Goal: Ask a question

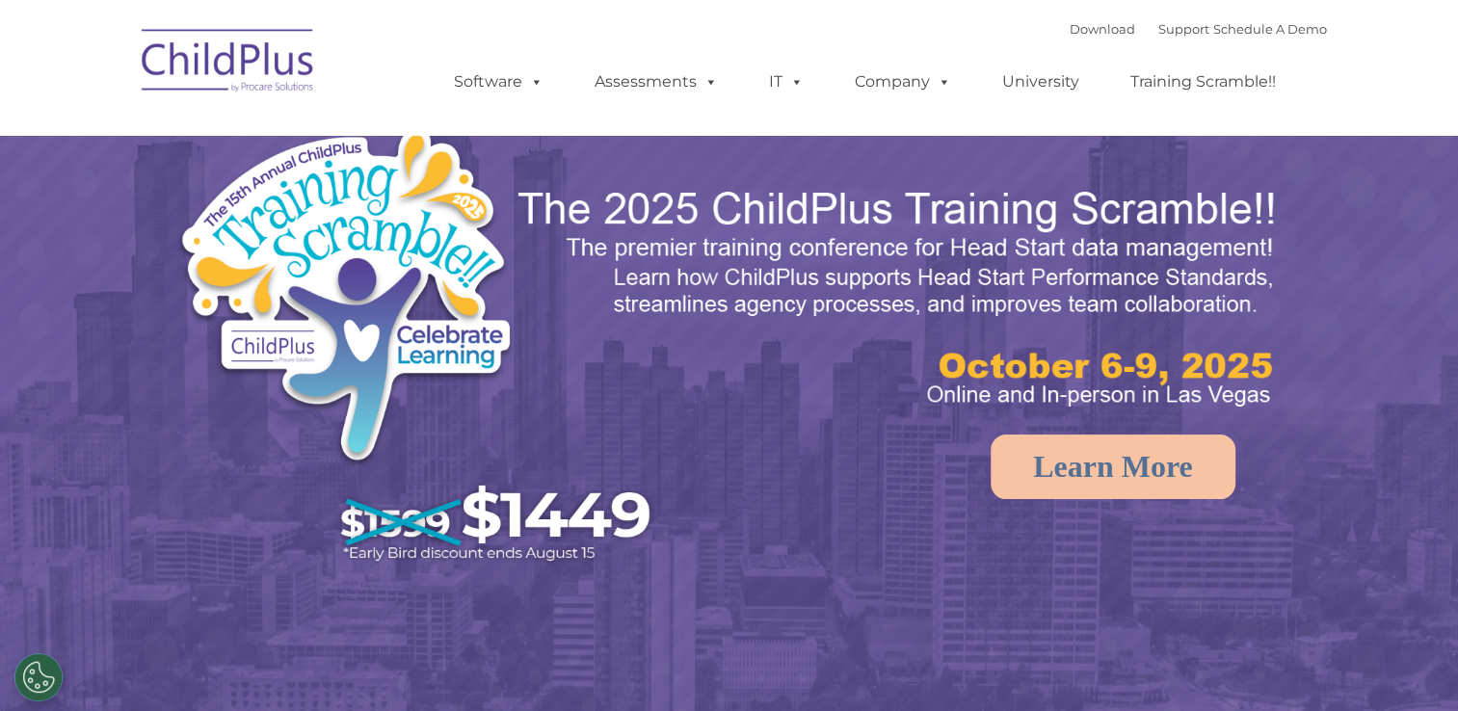
select select "MEDIUM"
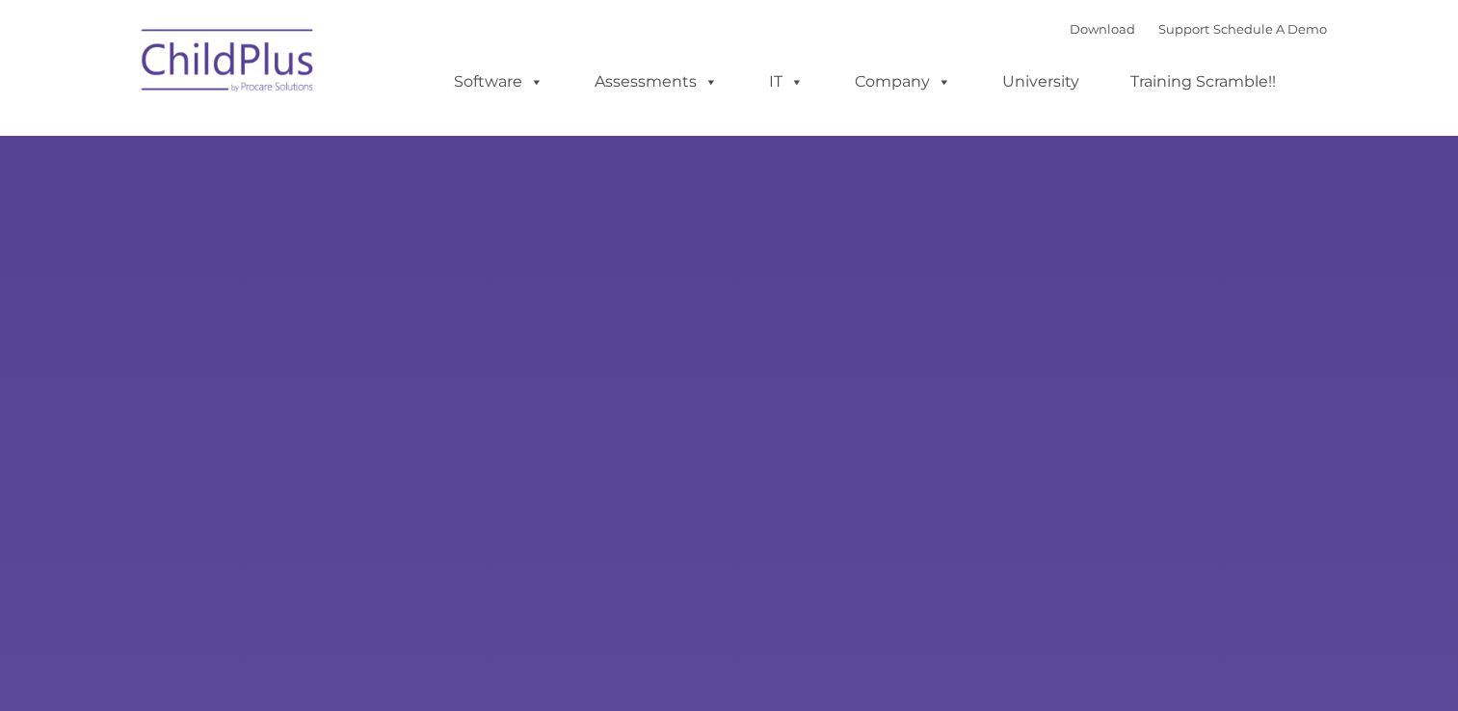
type input ""
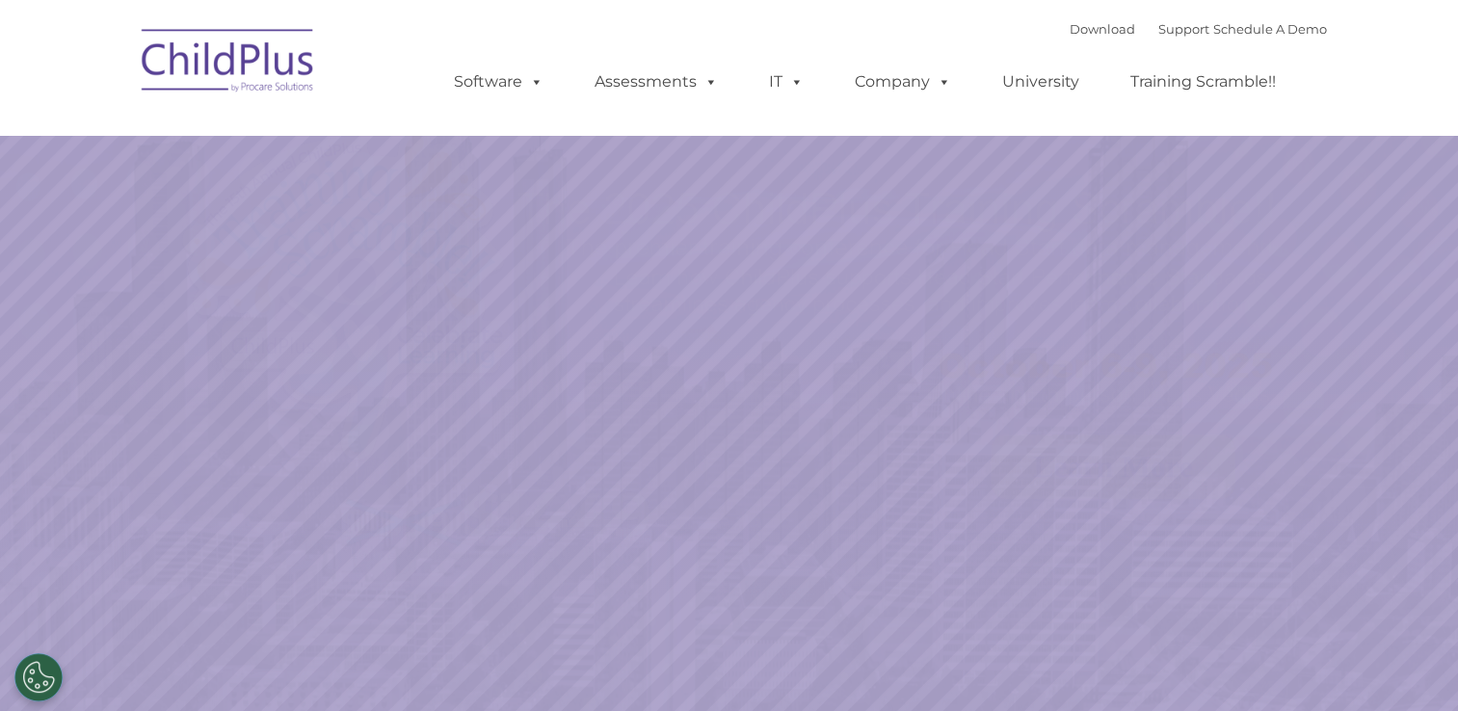
select select "MEDIUM"
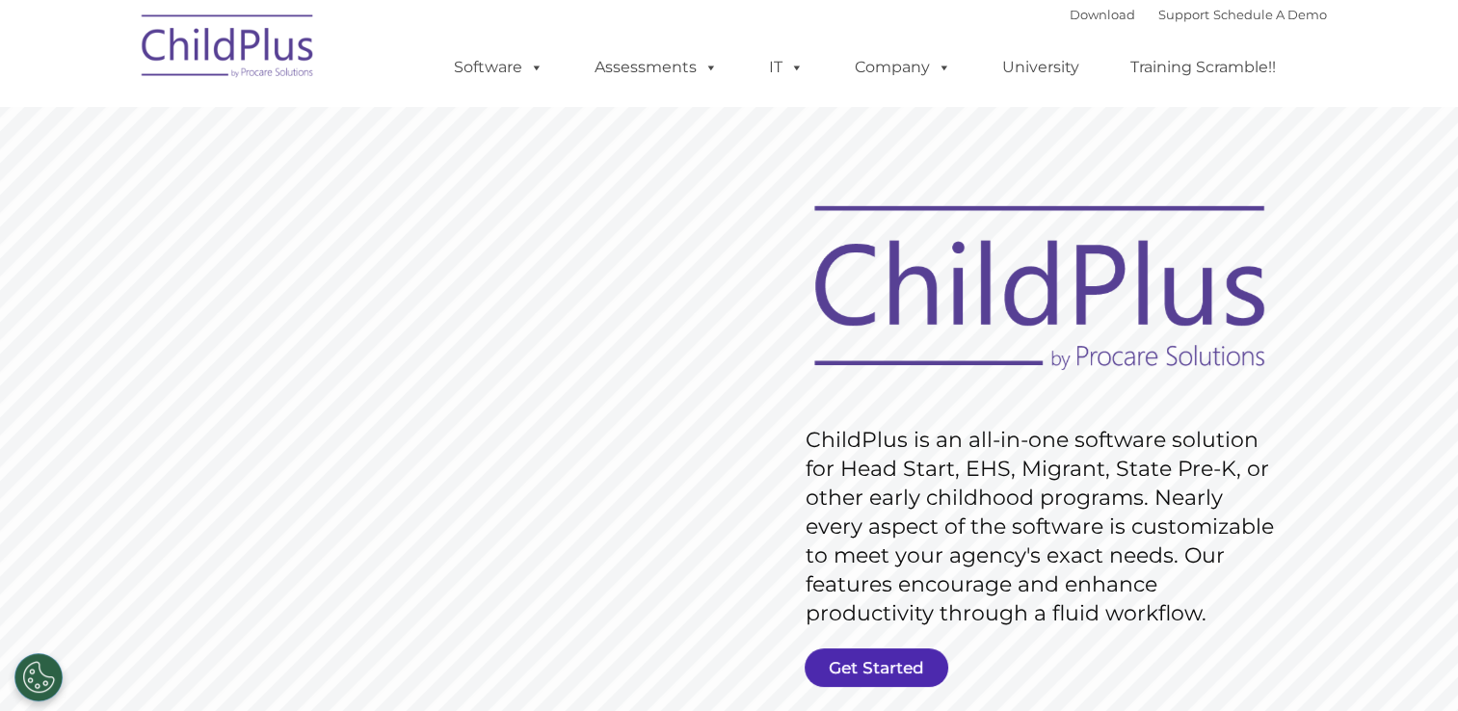
click at [866, 669] on link "Get Started" at bounding box center [877, 668] width 144 height 39
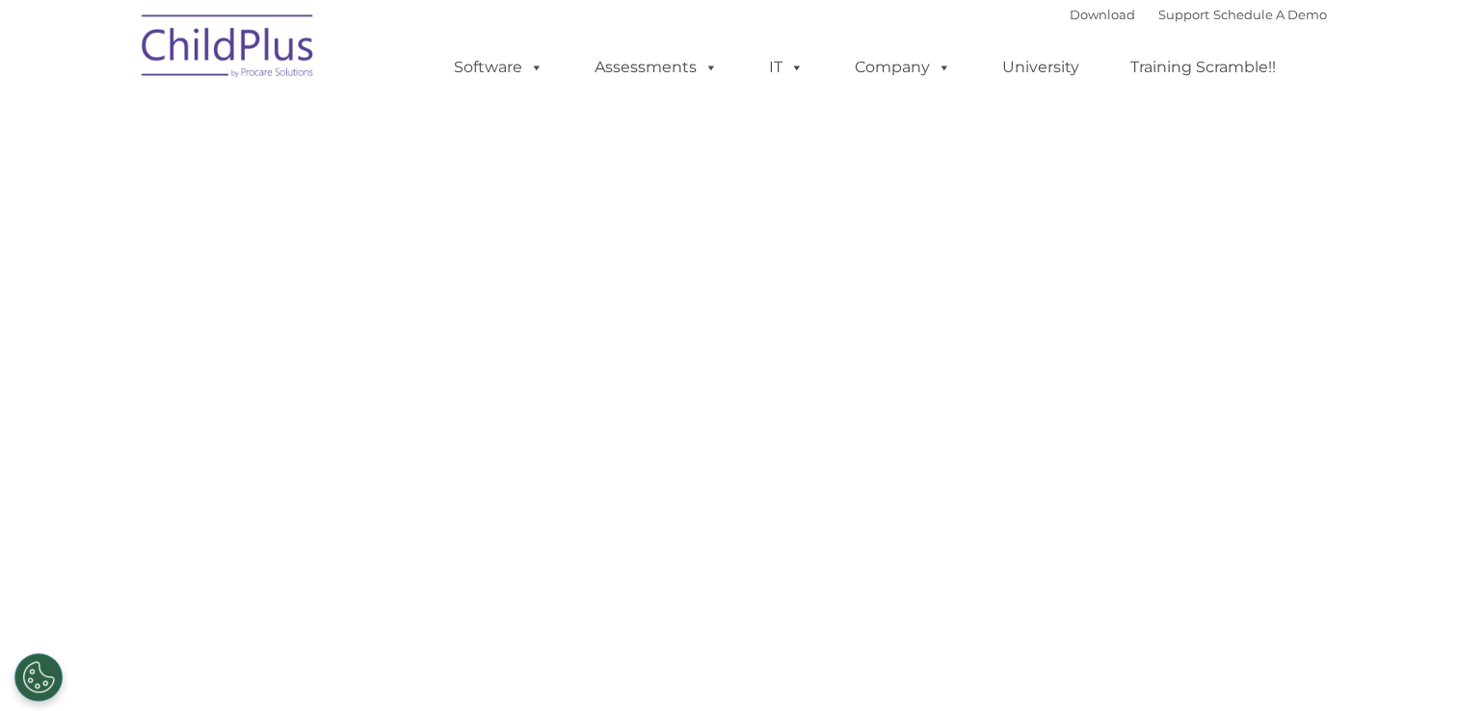
select select "MEDIUM"
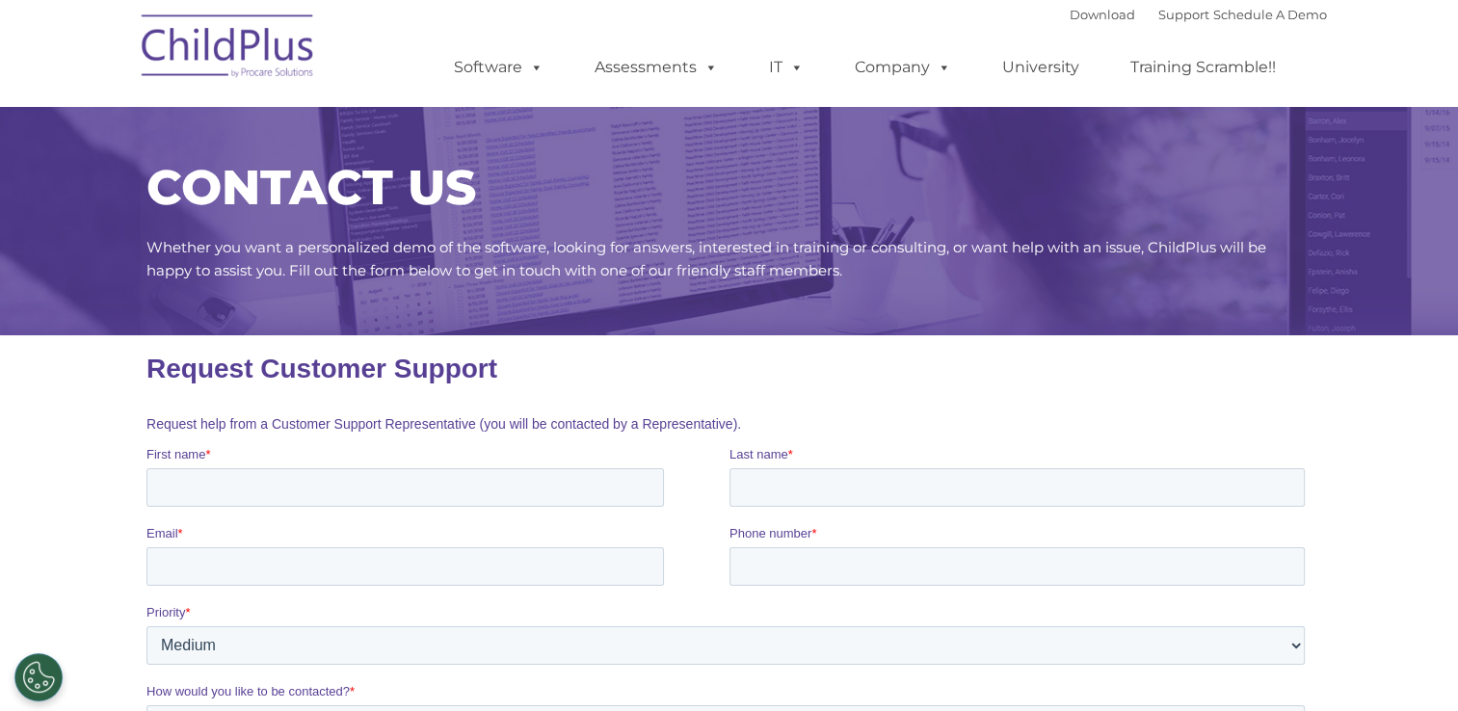
click at [885, 356] on h1 "Request Customer Support" at bounding box center [729, 369] width 1166 height 31
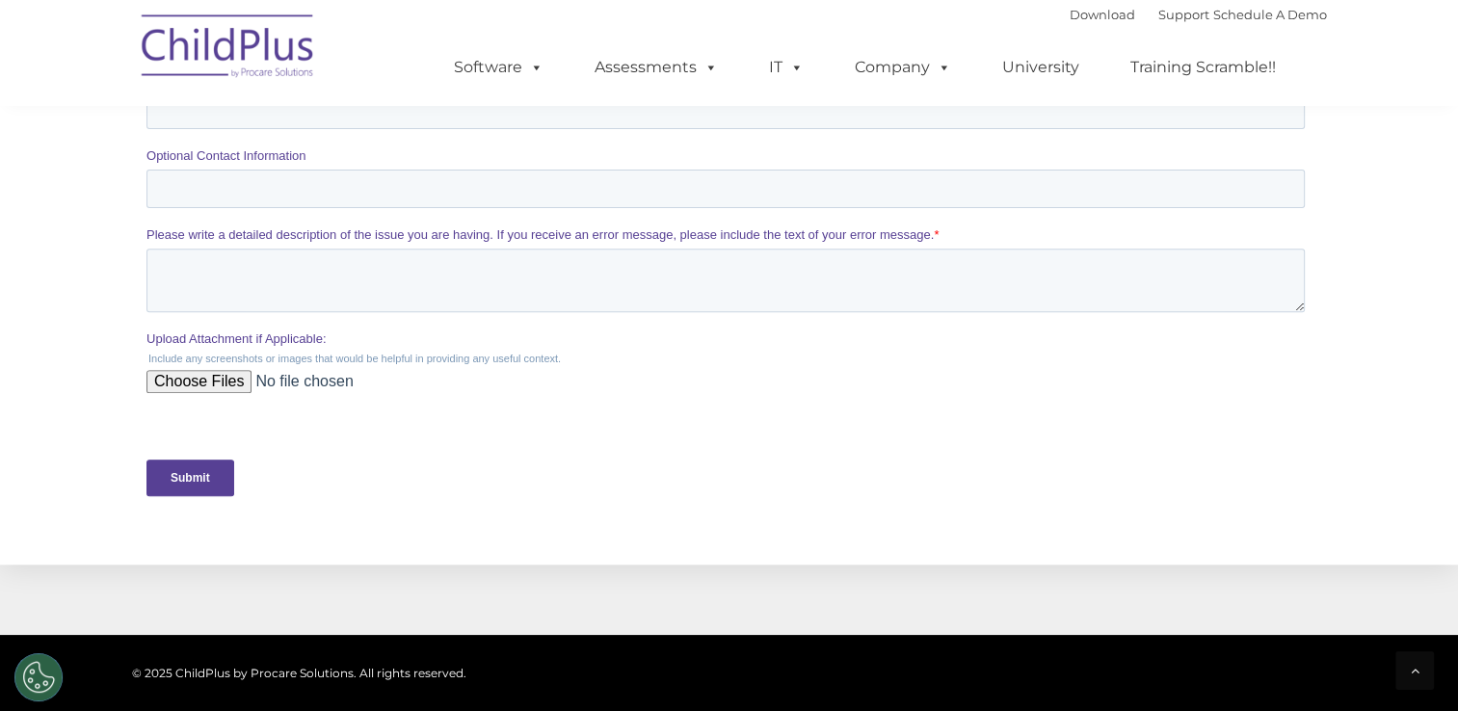
scroll to position [733, 0]
